Goal: Task Accomplishment & Management: Manage account settings

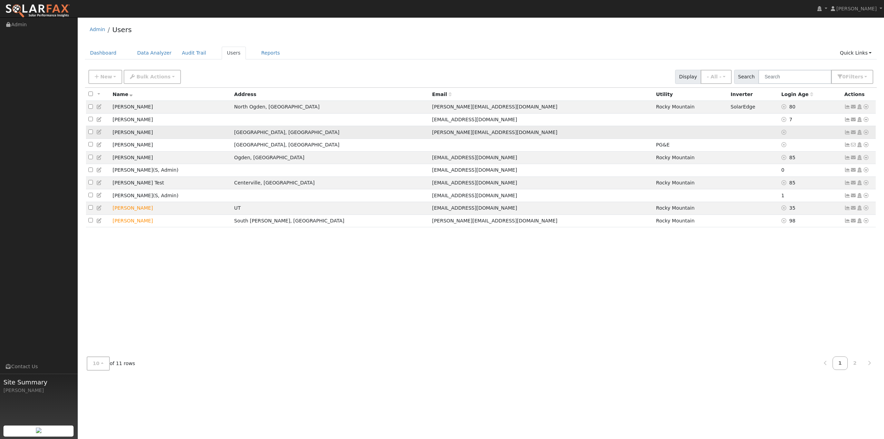
click at [866, 134] on icon at bounding box center [866, 132] width 6 height 5
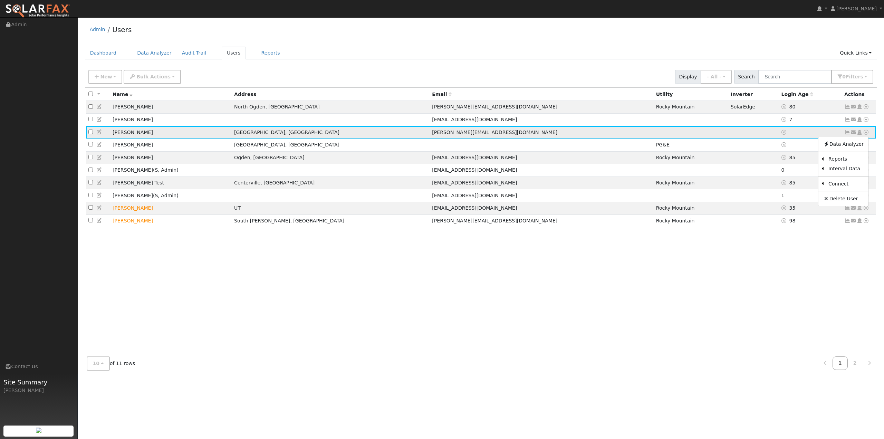
click at [125, 134] on td "[PERSON_NAME]" at bounding box center [171, 132] width 122 height 13
click at [99, 134] on icon at bounding box center [99, 132] width 6 height 5
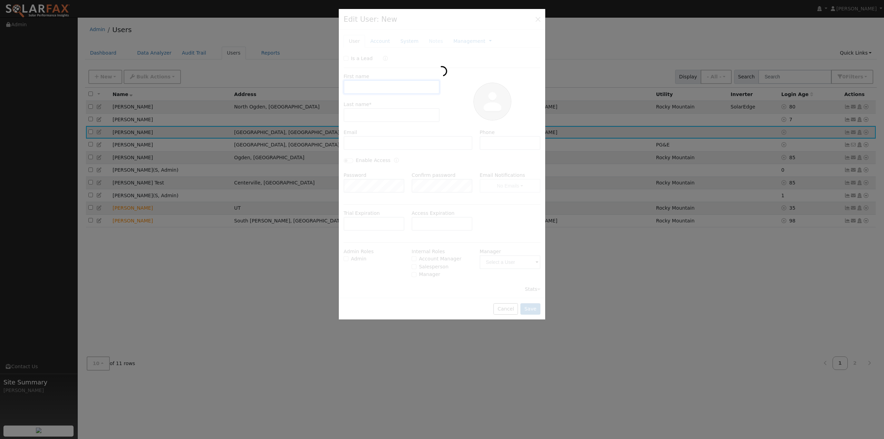
type input "[PERSON_NAME]"
type input "Child"
type input "[PERSON_NAME][EMAIL_ADDRESS][DOMAIN_NAME]"
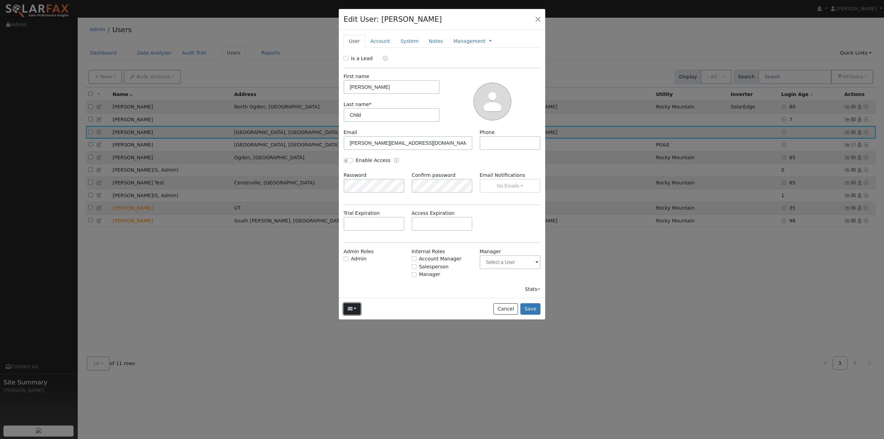
click at [349, 307] on icon "button" at bounding box center [350, 308] width 5 height 5
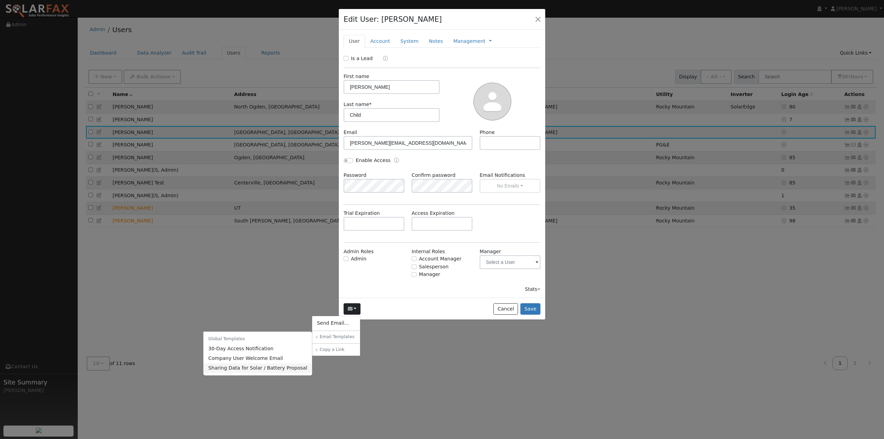
click at [244, 370] on link "Sharing Data for Solar / Battery Proposal" at bounding box center [257, 368] width 109 height 10
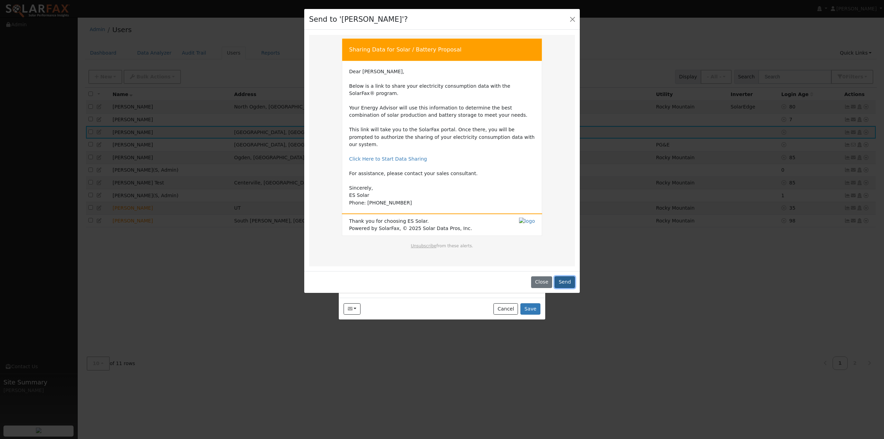
click at [563, 276] on button "Send" at bounding box center [565, 282] width 20 height 12
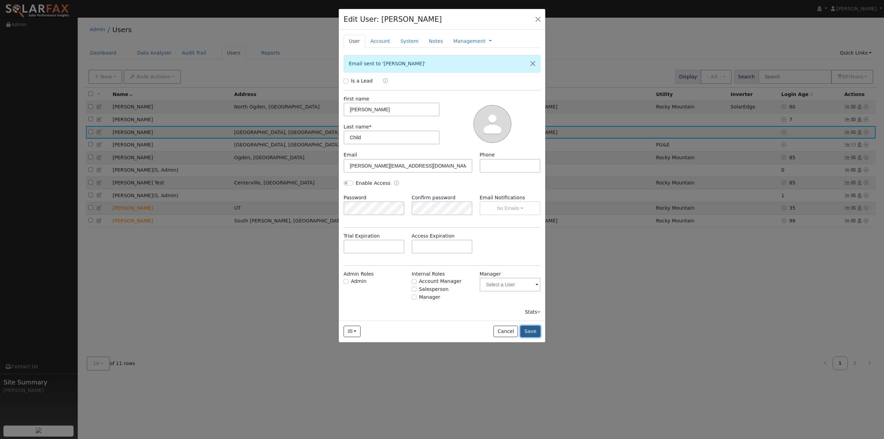
click at [535, 331] on button "Save" at bounding box center [531, 332] width 20 height 12
